Goal: Transaction & Acquisition: Purchase product/service

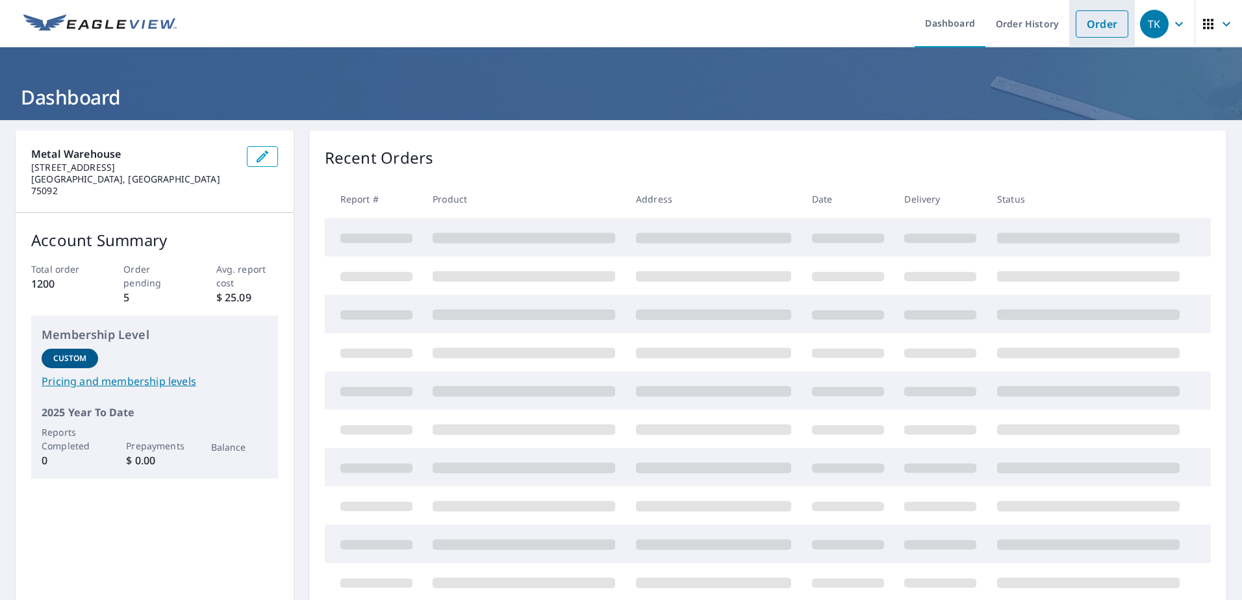
click at [1088, 22] on link "Order" at bounding box center [1102, 23] width 53 height 27
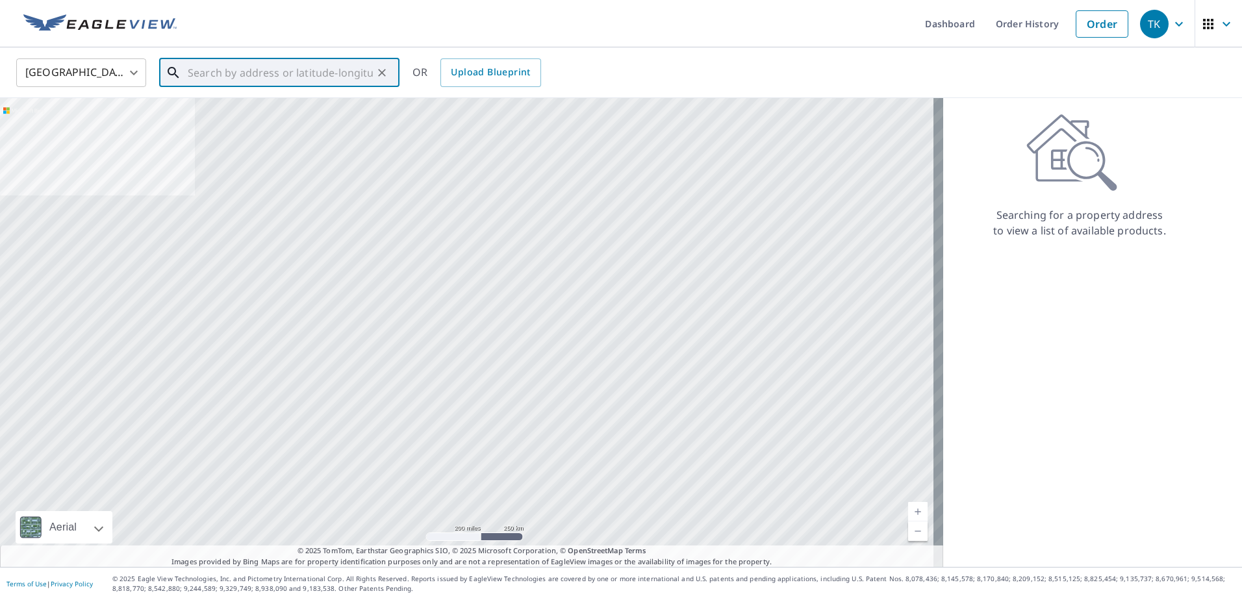
paste input "[STREET_ADDRESS]"
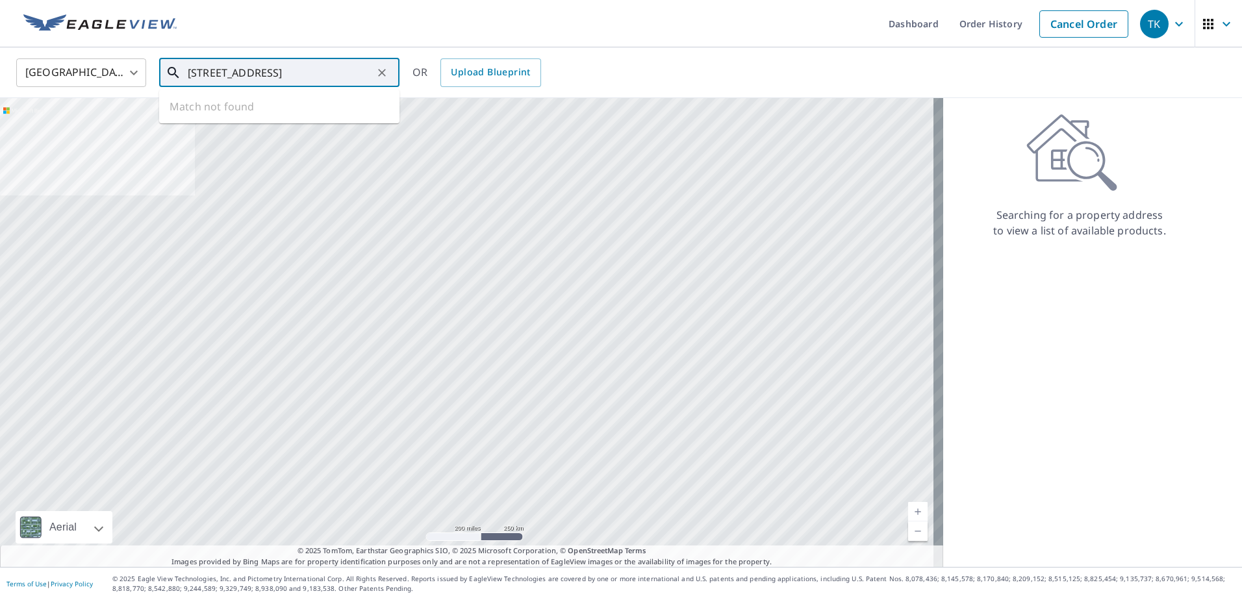
scroll to position [0, 21]
click at [222, 105] on span "[STREET_ADDRESS]" at bounding box center [287, 111] width 204 height 16
type input "[STREET_ADDRESS]"
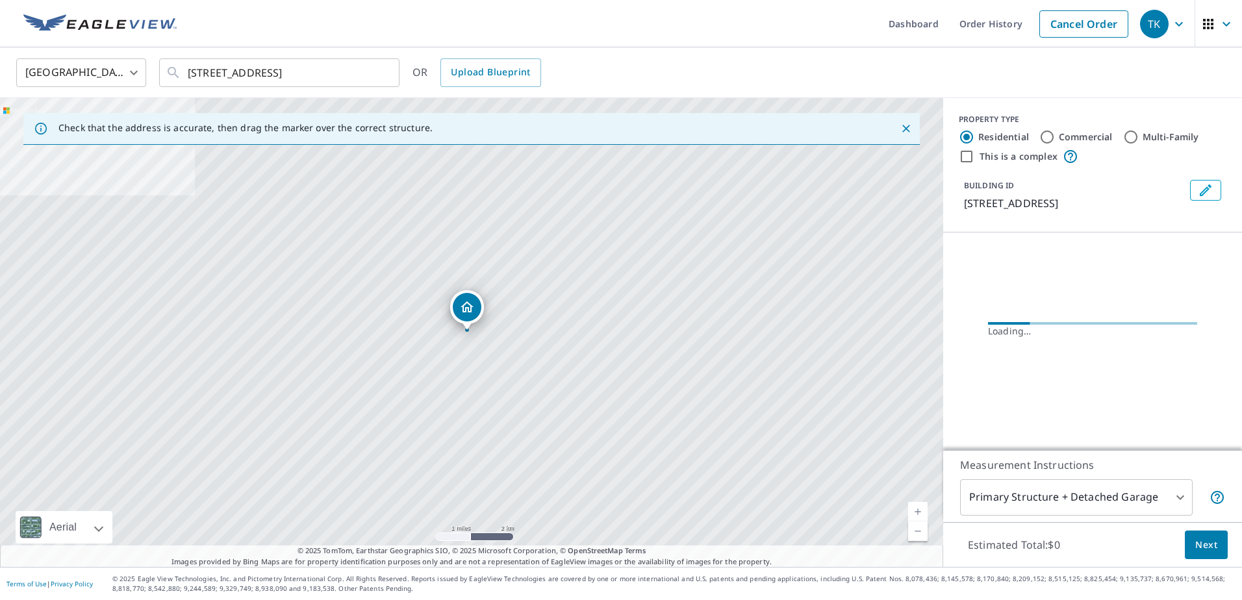
scroll to position [0, 0]
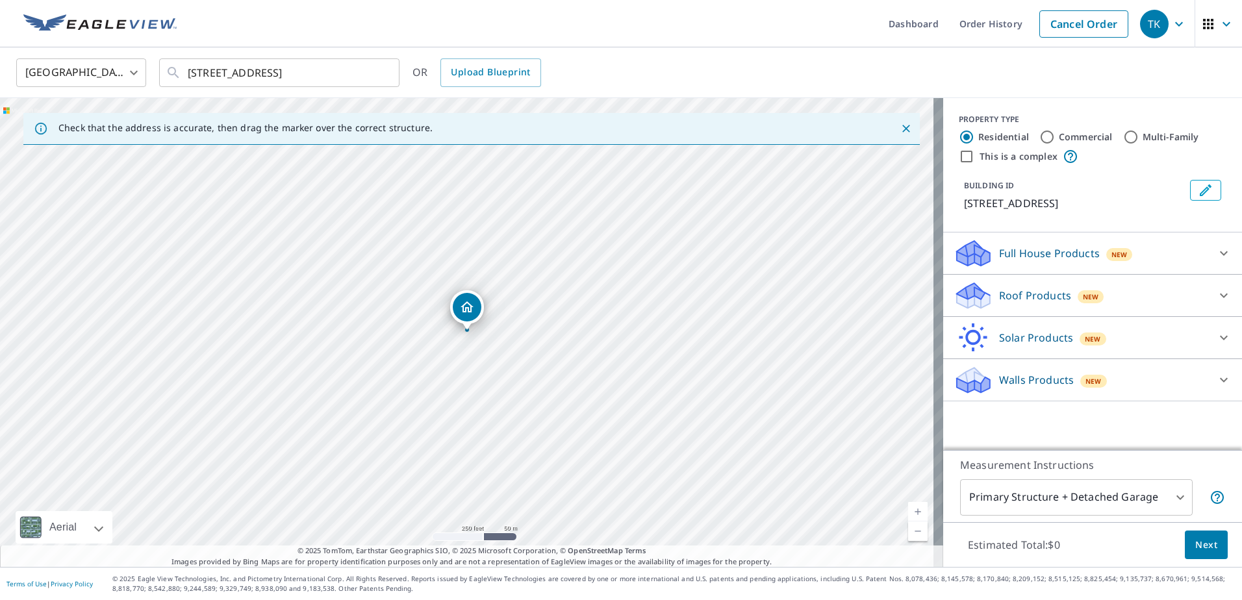
click at [910, 513] on link "Current Level 17, Zoom In" at bounding box center [917, 511] width 19 height 19
click at [910, 513] on link "Current Level 18, Zoom In" at bounding box center [917, 511] width 19 height 19
click at [910, 513] on link "Current Level 19, Zoom In" at bounding box center [917, 511] width 19 height 19
click at [910, 513] on link "Current Level 20, Zoom In Disabled" at bounding box center [917, 511] width 19 height 19
